Goal: Information Seeking & Learning: Learn about a topic

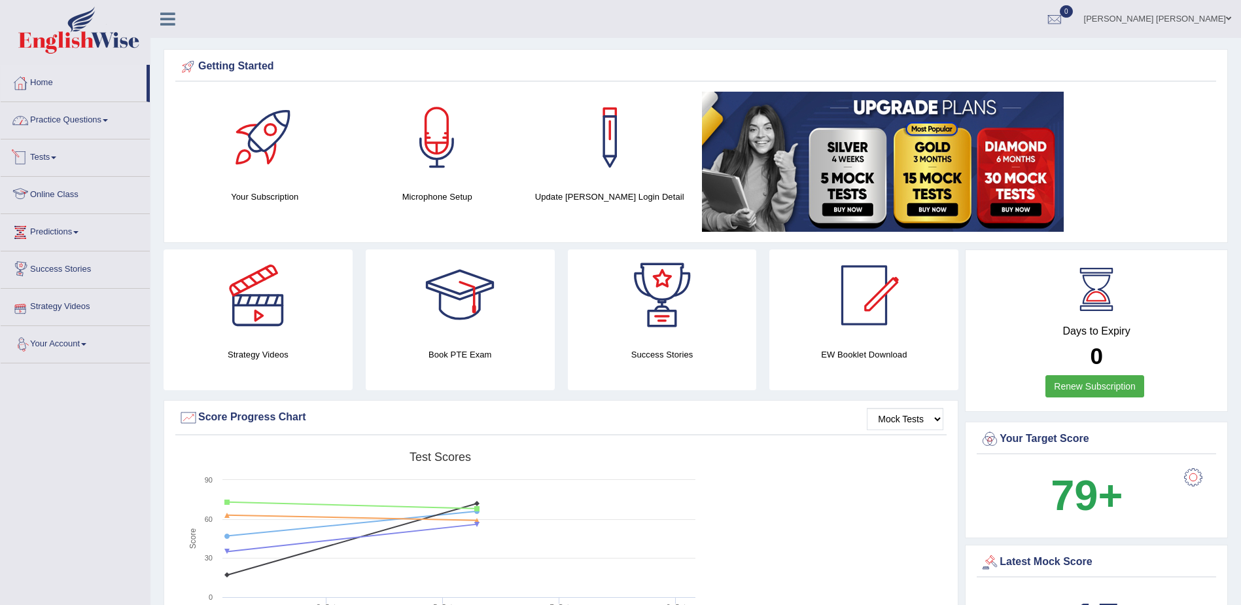
click at [74, 124] on link "Practice Questions" at bounding box center [75, 118] width 149 height 33
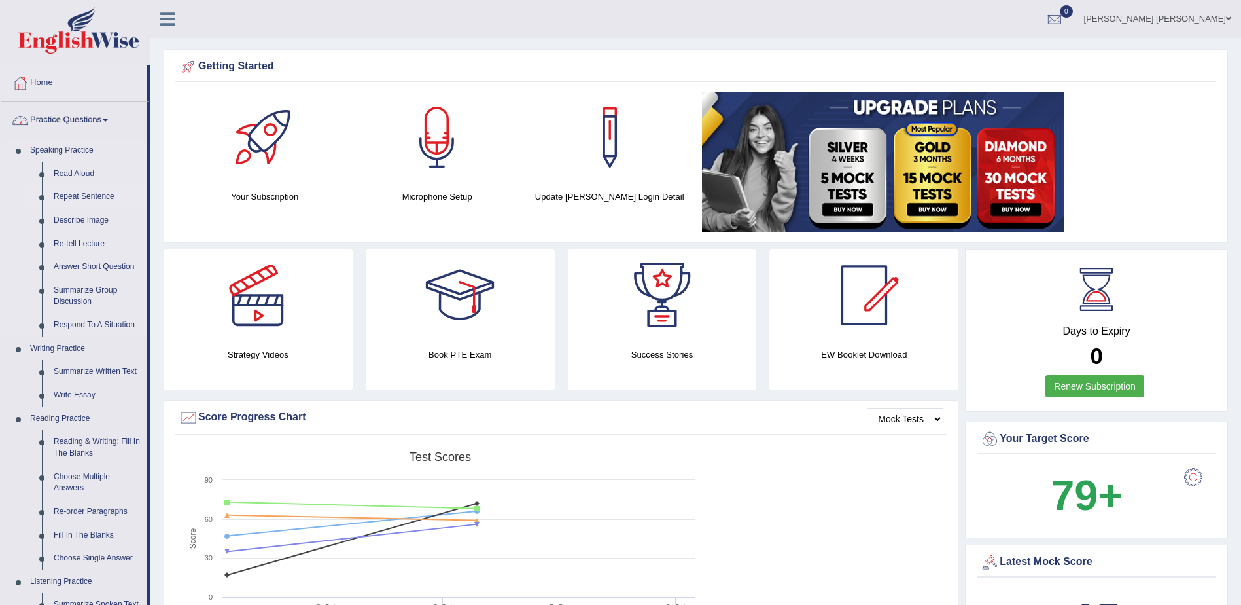
click at [82, 197] on link "Repeat Sentence" at bounding box center [97, 197] width 99 height 24
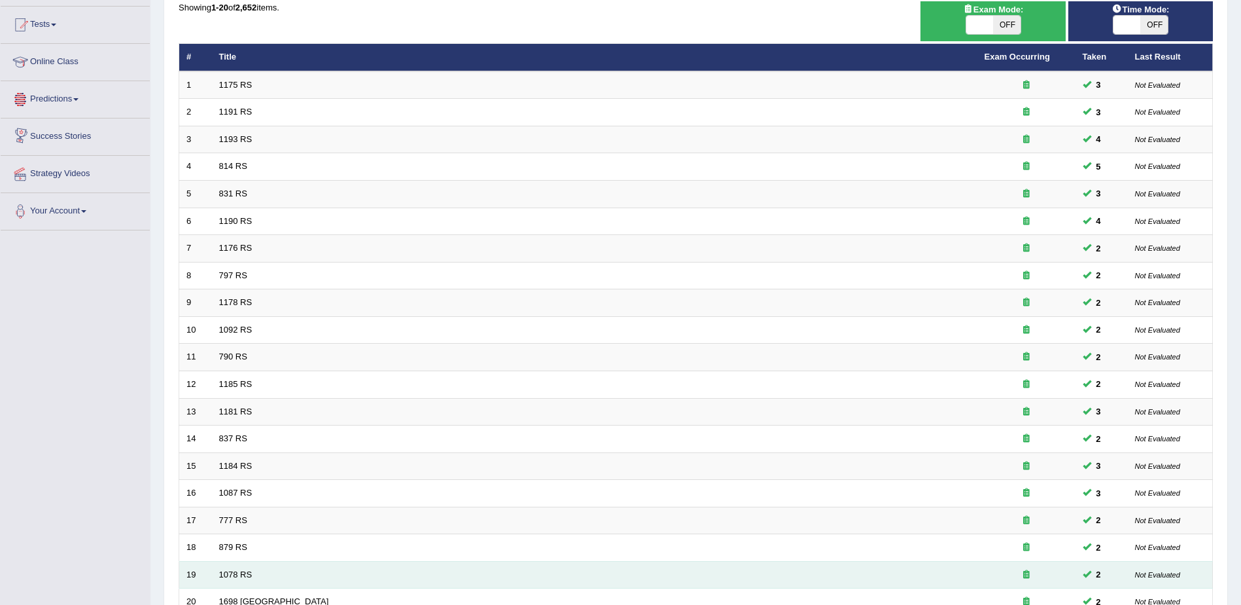
scroll to position [262, 0]
